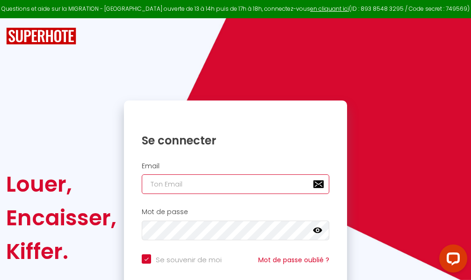
click at [271, 187] on input "email" at bounding box center [236, 185] width 188 height 20
type input "m"
checkbox input "true"
type input "ma"
checkbox input "true"
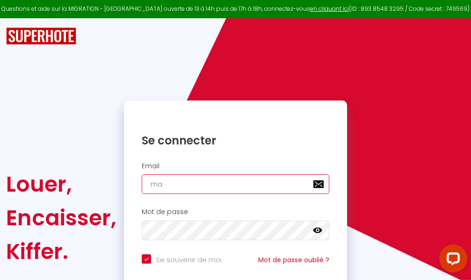
type input "mar"
checkbox input "true"
type input "marc"
checkbox input "true"
type input "marcd"
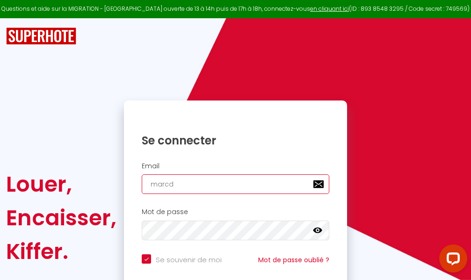
checkbox input "true"
type input "marcdp"
checkbox input "true"
type input "marcdpo"
checkbox input "true"
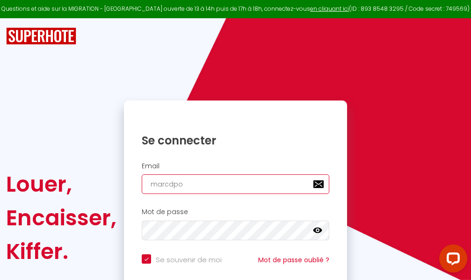
type input "marcdpoz"
checkbox input "true"
type input "marcdpoz."
checkbox input "true"
type input "marcdpoz.l"
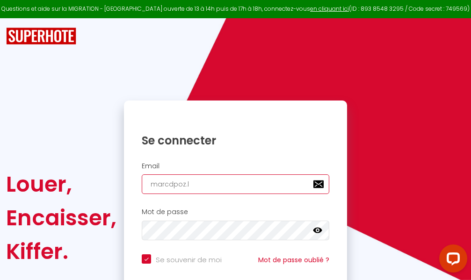
checkbox input "true"
type input "marcdpoz.lo"
checkbox input "true"
type input "marcdpoz.loc"
checkbox input "true"
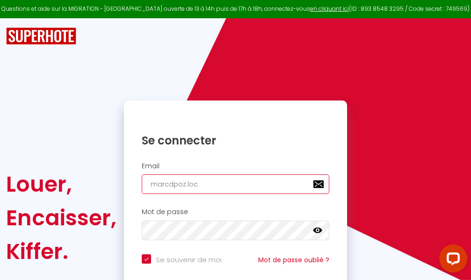
type input "marcdpoz.loca"
checkbox input "true"
type input "marcdpoz.locat"
checkbox input "true"
type input "marcdpoz.locati"
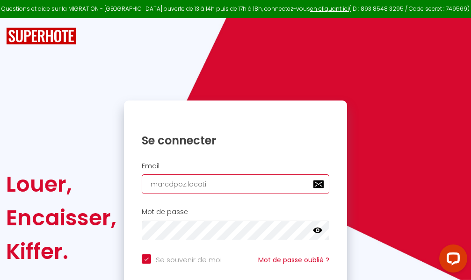
checkbox input "true"
type input "marcdpoz.locatio"
checkbox input "true"
type input "marcdpoz.location"
checkbox input "true"
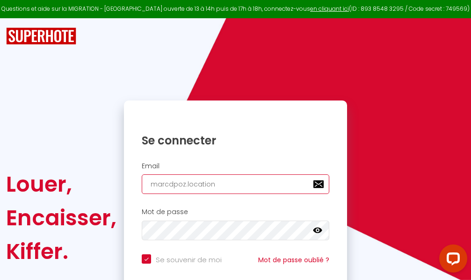
type input "marcdpoz.location@"
checkbox input "true"
type input "marcdpoz.location@g"
checkbox input "true"
type input "marcdpoz.location@gm"
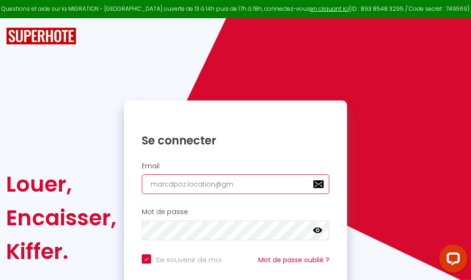
checkbox input "true"
type input "marcdpoz.location@gma"
checkbox input "true"
type input "marcdpoz.location@gmai"
checkbox input "true"
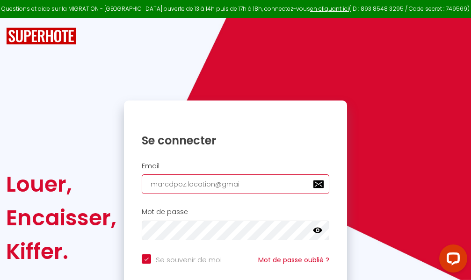
type input "[EMAIL_ADDRESS]"
checkbox input "true"
type input "[EMAIL_ADDRESS]."
checkbox input "true"
type input "marcdpoz.location@gmail.c"
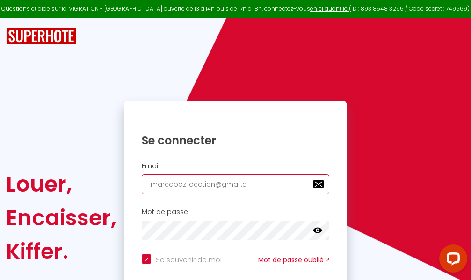
checkbox input "true"
type input "[EMAIL_ADDRESS][DOMAIN_NAME]"
checkbox input "true"
type input "[EMAIL_ADDRESS][DOMAIN_NAME]"
checkbox input "true"
